Goal: Book appointment/travel/reservation

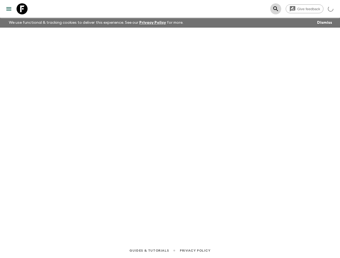
click at [275, 10] on icon "search adventures" at bounding box center [276, 9] width 7 height 7
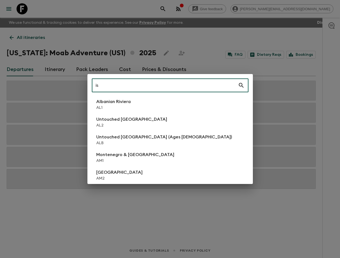
type input "is1"
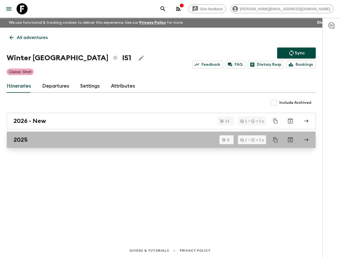
click at [79, 134] on link "2025" at bounding box center [162, 139] width 310 height 17
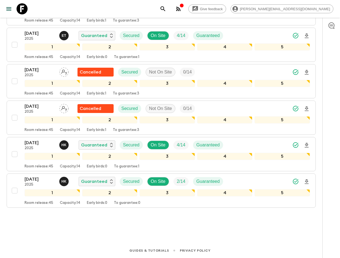
scroll to position [198, 0]
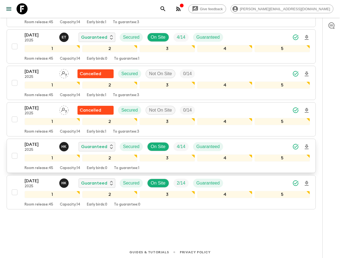
click at [39, 145] on p "[DATE]" at bounding box center [40, 144] width 30 height 7
